Goal: Information Seeking & Learning: Learn about a topic

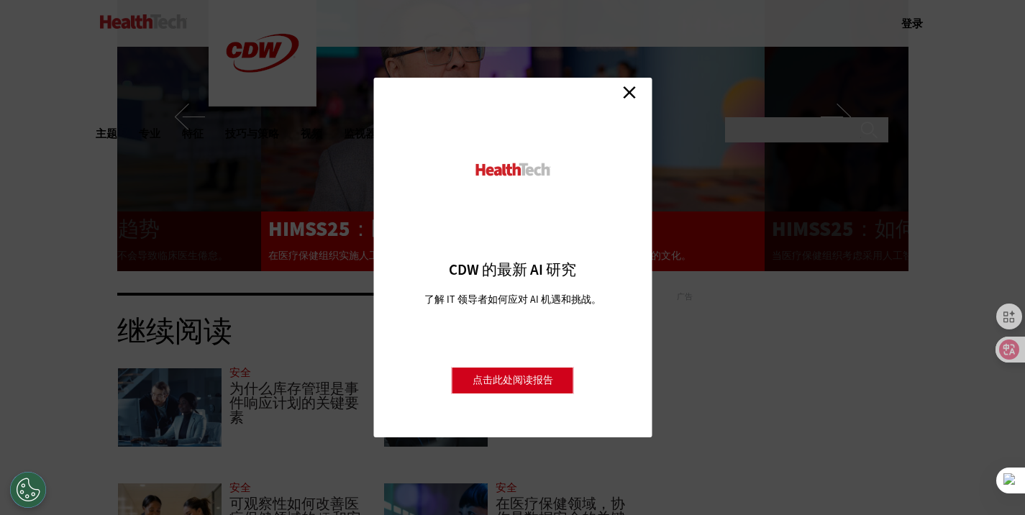
scroll to position [2662, 0]
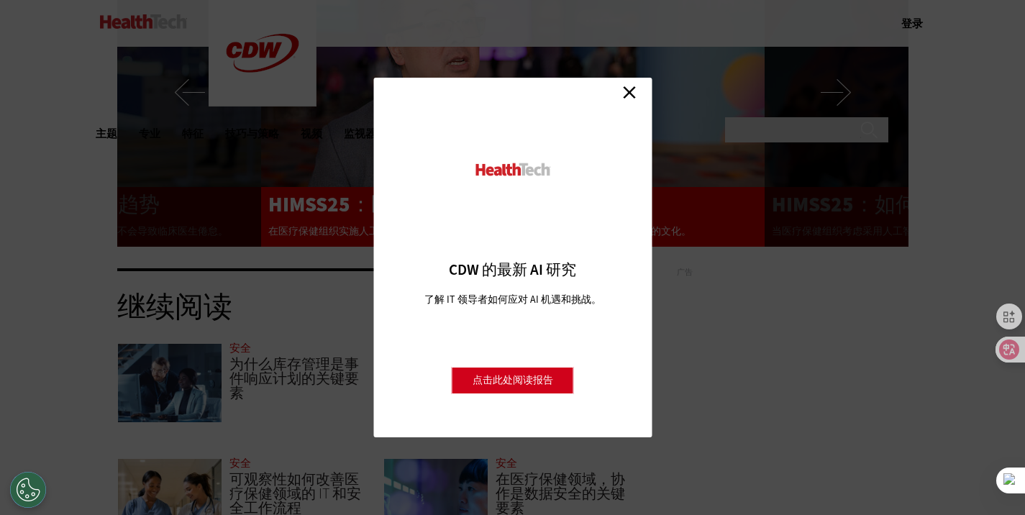
click at [635, 90] on link "关闭" at bounding box center [630, 92] width 22 height 22
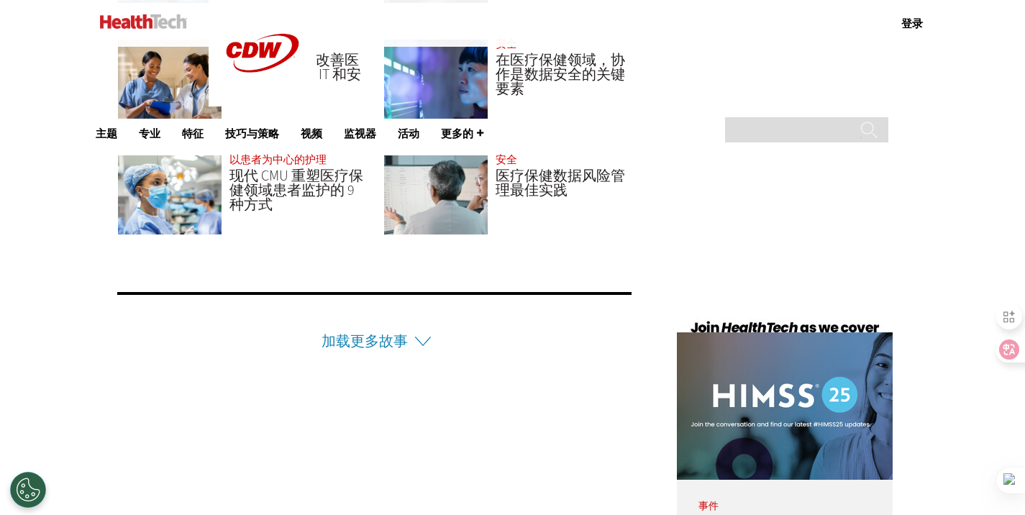
scroll to position [3094, 0]
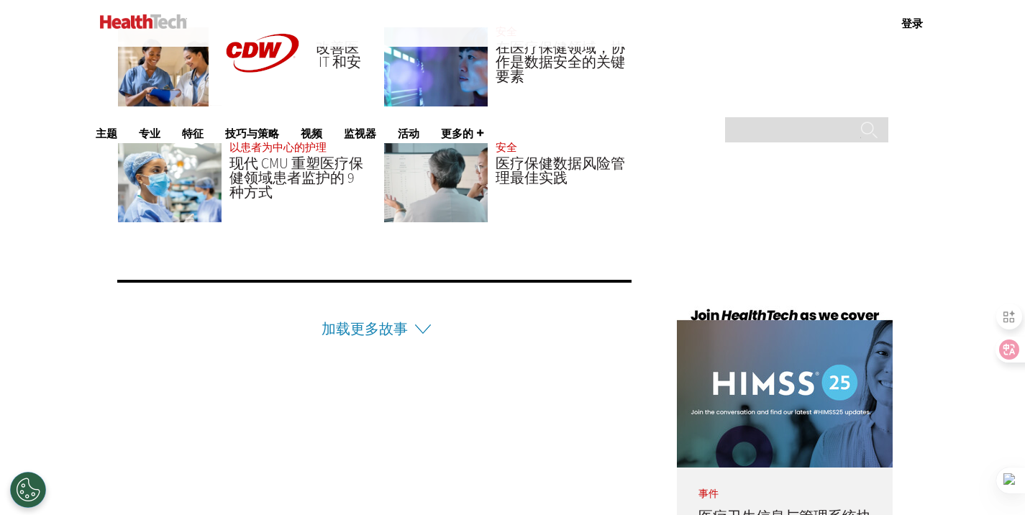
click at [423, 305] on li "加载更多故事" at bounding box center [374, 310] width 515 height 60
click at [420, 306] on li "加载更多故事" at bounding box center [374, 310] width 515 height 60
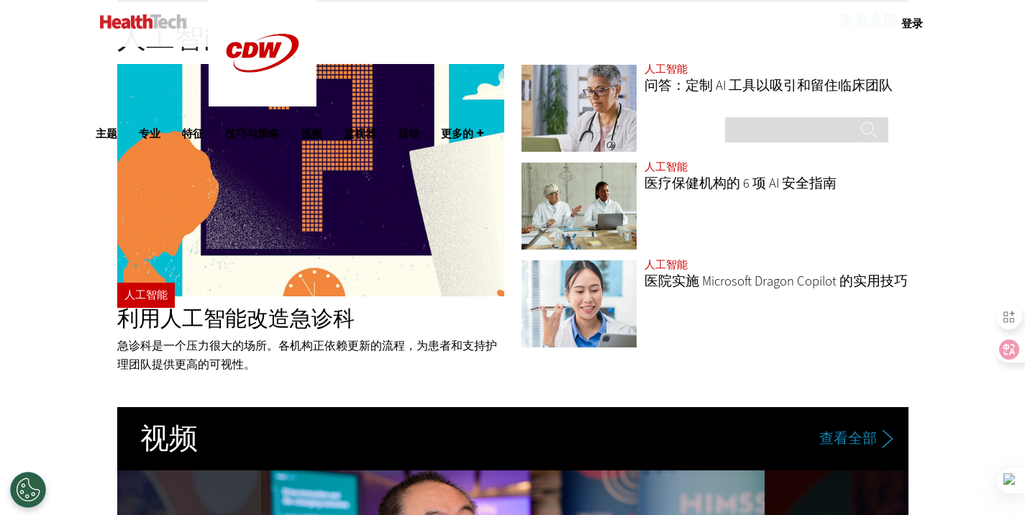
scroll to position [2159, 0]
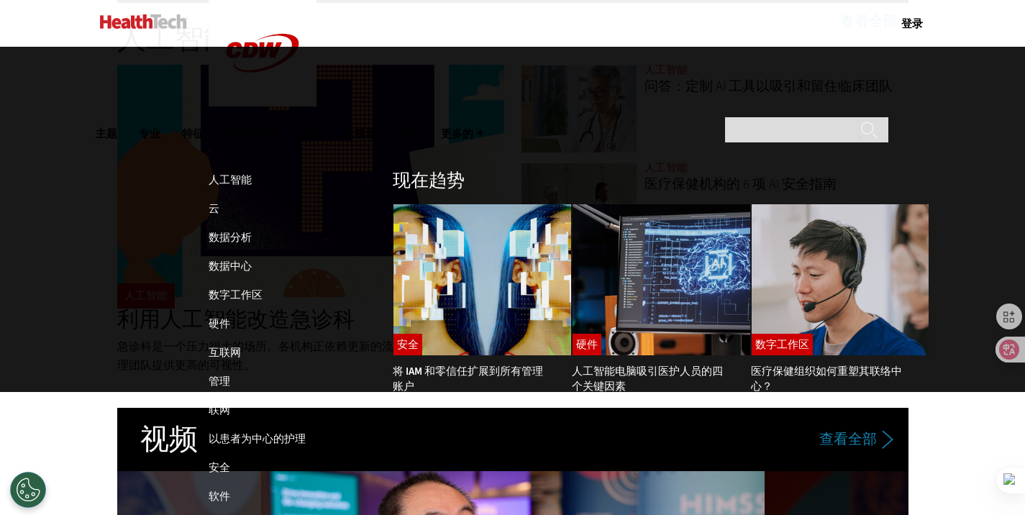
click at [117, 127] on font "主题" at bounding box center [107, 133] width 22 height 13
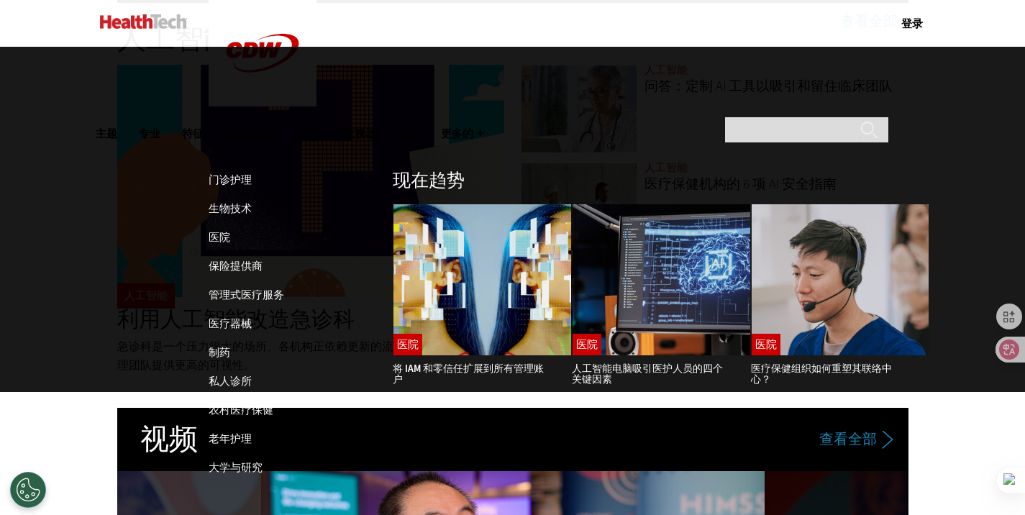
click at [160, 127] on font "专业" at bounding box center [150, 133] width 22 height 13
click at [204, 127] on font "特征" at bounding box center [193, 133] width 22 height 13
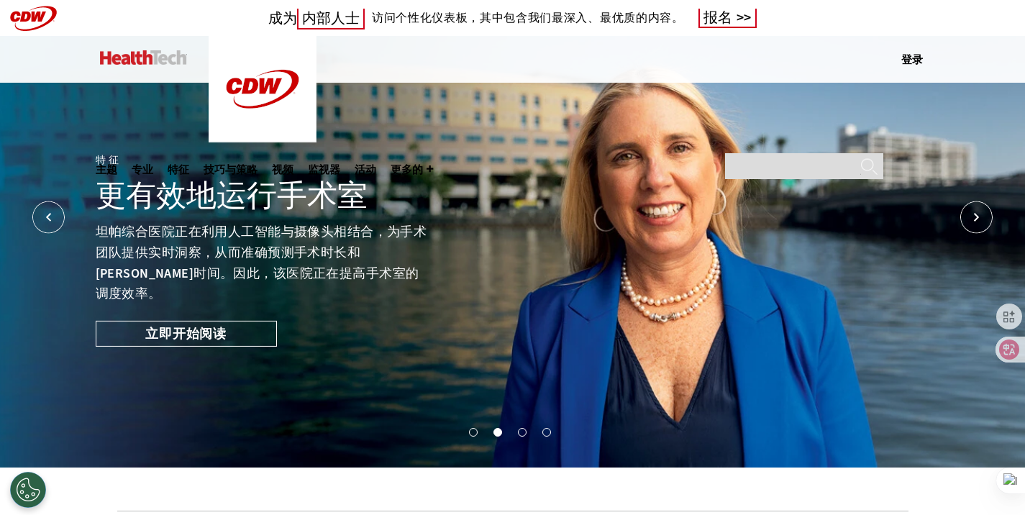
click at [473, 430] on button "1" at bounding box center [472, 431] width 7 height 7
